Goal: Find specific page/section: Find specific page/section

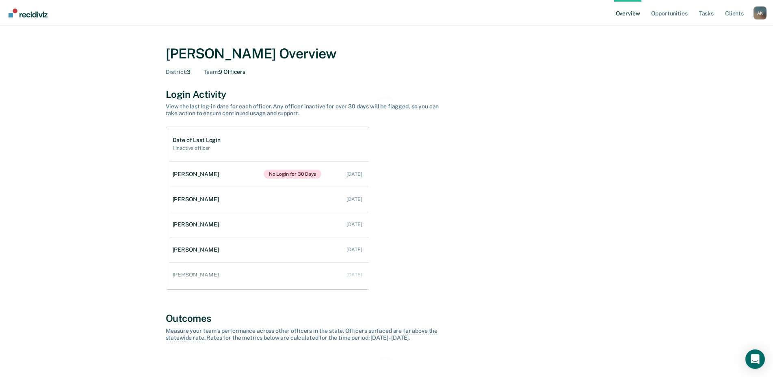
click at [758, 12] on div "A K" at bounding box center [759, 12] width 13 height 13
click at [722, 53] on link "Go to Operations" at bounding box center [726, 52] width 65 height 7
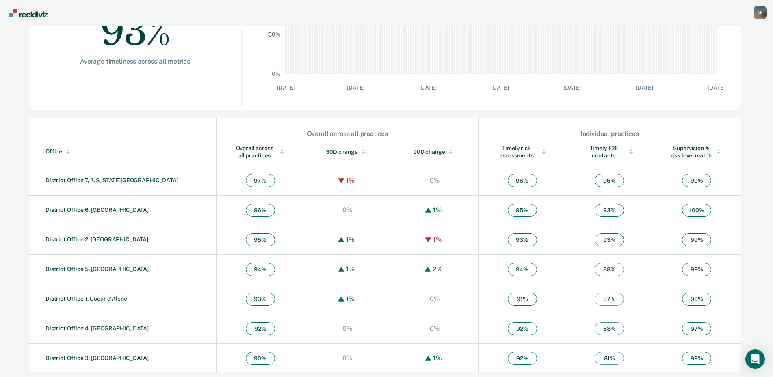
scroll to position [189, 0]
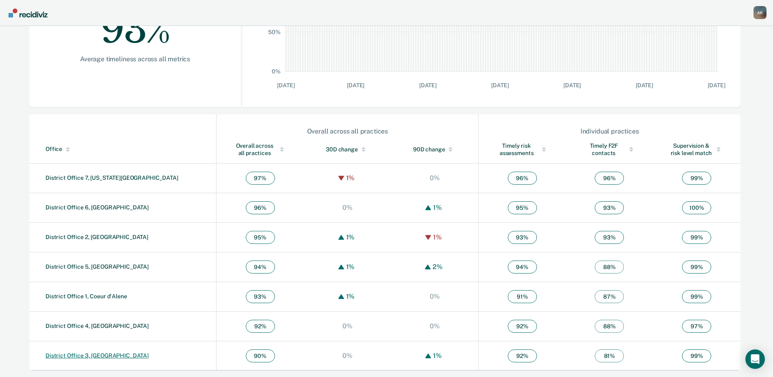
click at [81, 357] on link "District Office 3, Caldwell" at bounding box center [96, 355] width 103 height 6
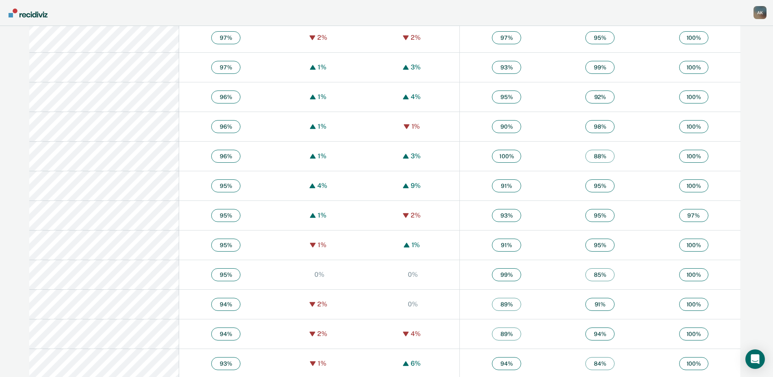
scroll to position [974, 0]
